Goal: Navigation & Orientation: Find specific page/section

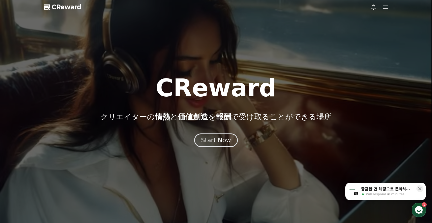
click at [389, 11] on div at bounding box center [216, 111] width 432 height 223
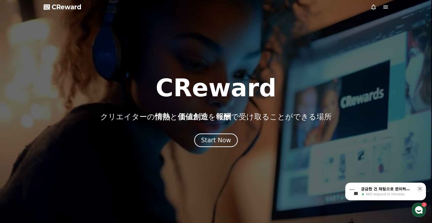
click at [388, 8] on icon at bounding box center [386, 7] width 6 height 6
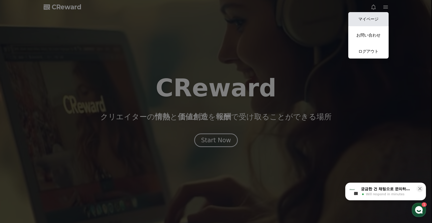
click at [376, 23] on link "マイページ" at bounding box center [368, 19] width 40 height 14
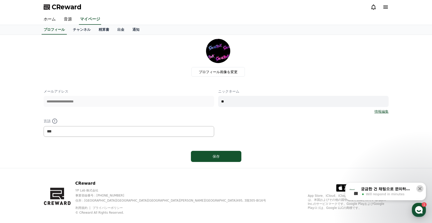
click at [422, 188] on icon at bounding box center [420, 188] width 5 height 5
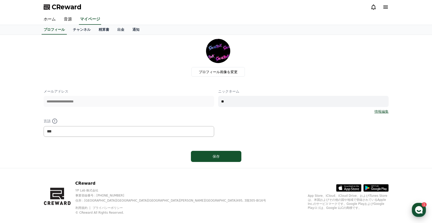
click at [422, 206] on div "CReward Chat Button 1" at bounding box center [419, 210] width 14 height 14
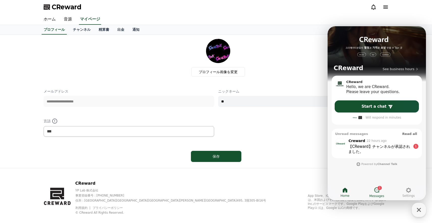
click at [380, 188] on span "1" at bounding box center [380, 188] width 2 height 4
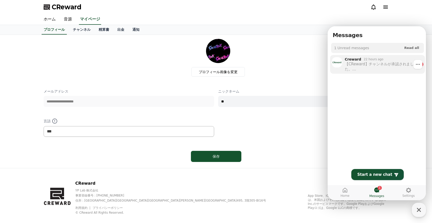
click at [384, 68] on div "【CReward】チャンネルが承認されました。 ご利用の前に、必ず利用ガイドをご確認いただきますようお願いいたします :) CReward利用ガイド [URL…" at bounding box center [381, 67] width 72 height 10
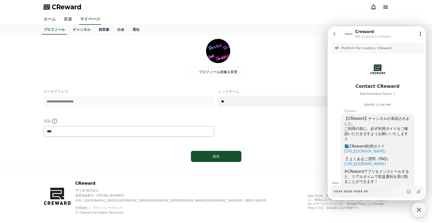
scroll to position [29, 0]
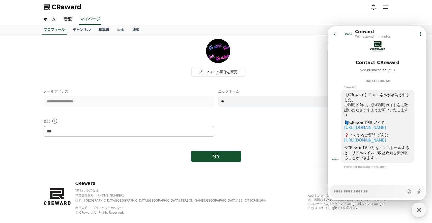
type textarea "*"
click at [324, 44] on div "プロフィール画像を変更" at bounding box center [218, 58] width 341 height 38
drag, startPoint x: 336, startPoint y: 35, endPoint x: 623, endPoint y: 83, distance: 290.7
click at [336, 35] on icon at bounding box center [334, 33] width 5 height 5
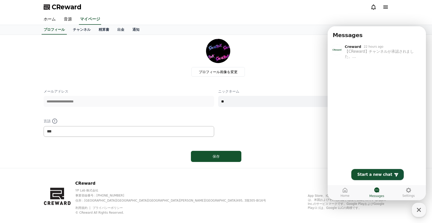
click at [295, 57] on div "プロフィール画像を変更" at bounding box center [218, 58] width 341 height 38
click at [299, 193] on div "CReward YP Lab 株式会社 事業登録番号 : [PHONE_NUMBER] 住所 : [STREET_ADDRESS][PERSON_NAME] …" at bounding box center [216, 199] width 353 height 63
click at [421, 208] on icon "button" at bounding box center [419, 209] width 9 height 9
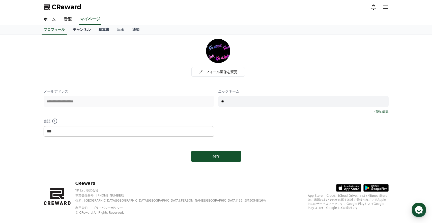
click at [76, 29] on link "チャンネル" at bounding box center [82, 30] width 26 height 10
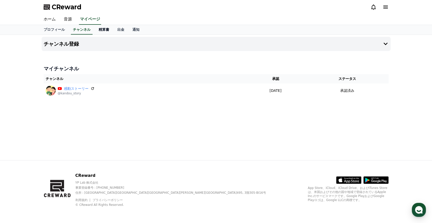
click at [100, 30] on link "精算書" at bounding box center [104, 30] width 19 height 10
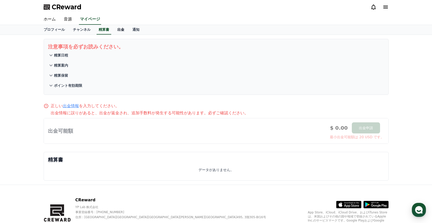
click at [121, 30] on link "出金" at bounding box center [120, 30] width 15 height 10
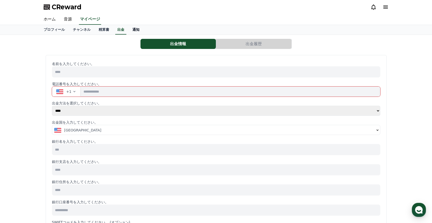
click at [135, 30] on link "通知" at bounding box center [135, 30] width 15 height 10
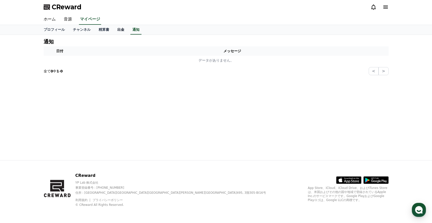
click at [124, 32] on link "出金" at bounding box center [120, 30] width 15 height 10
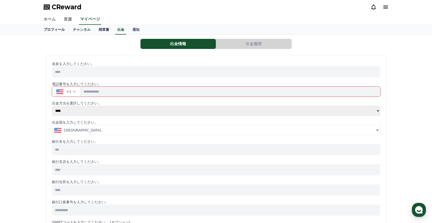
click at [67, 30] on link "プロフィール" at bounding box center [54, 30] width 29 height 10
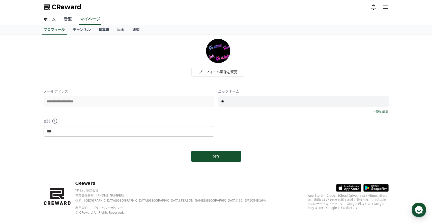
click at [70, 23] on link "音源" at bounding box center [68, 19] width 16 height 11
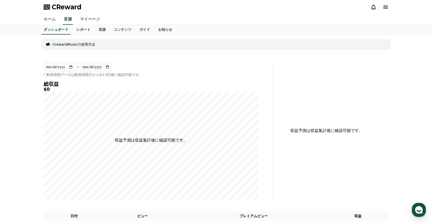
click at [48, 21] on link "ホーム" at bounding box center [50, 19] width 20 height 11
